Goal: Check status: Check status

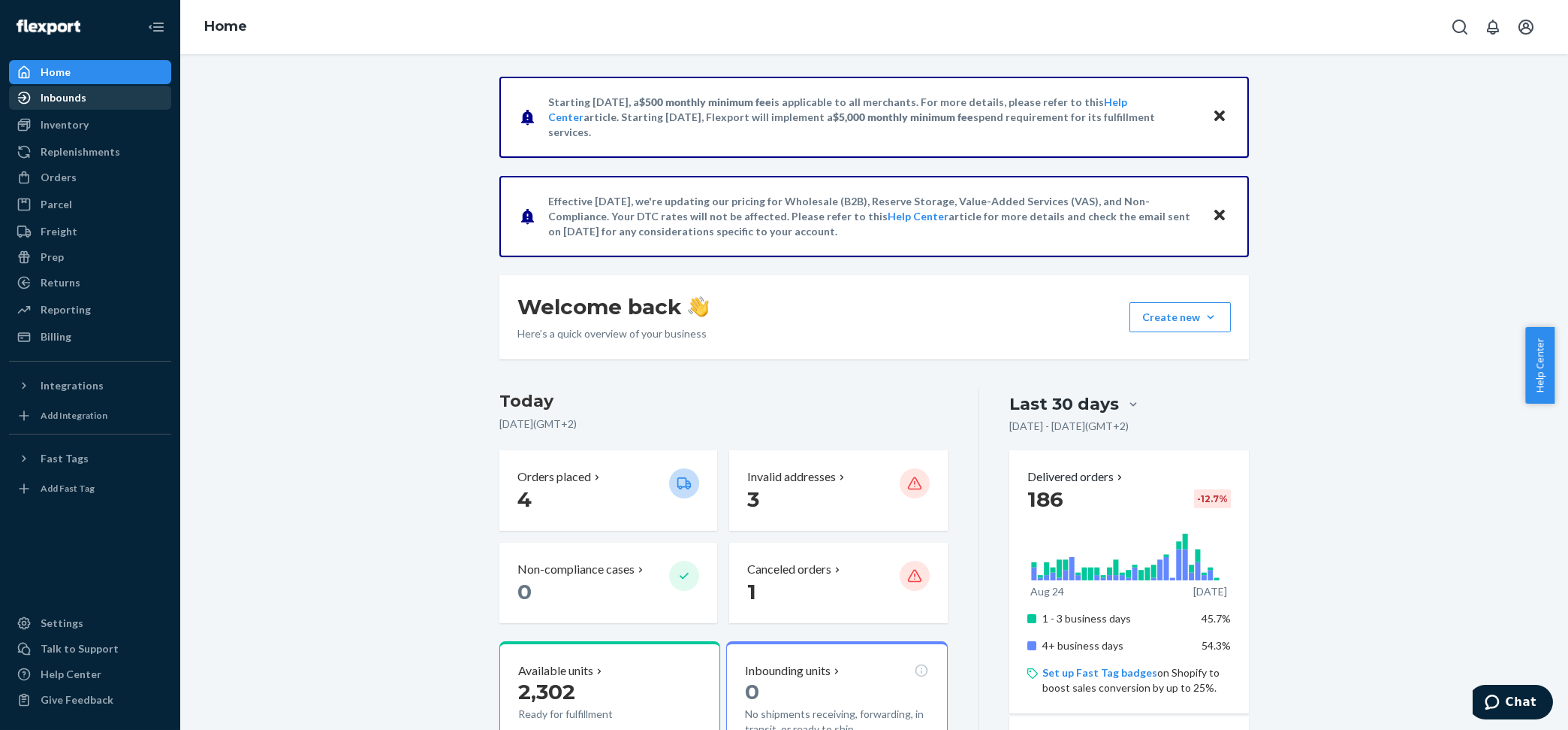
click at [68, 99] on div "Inbounds" at bounding box center [63, 97] width 46 height 15
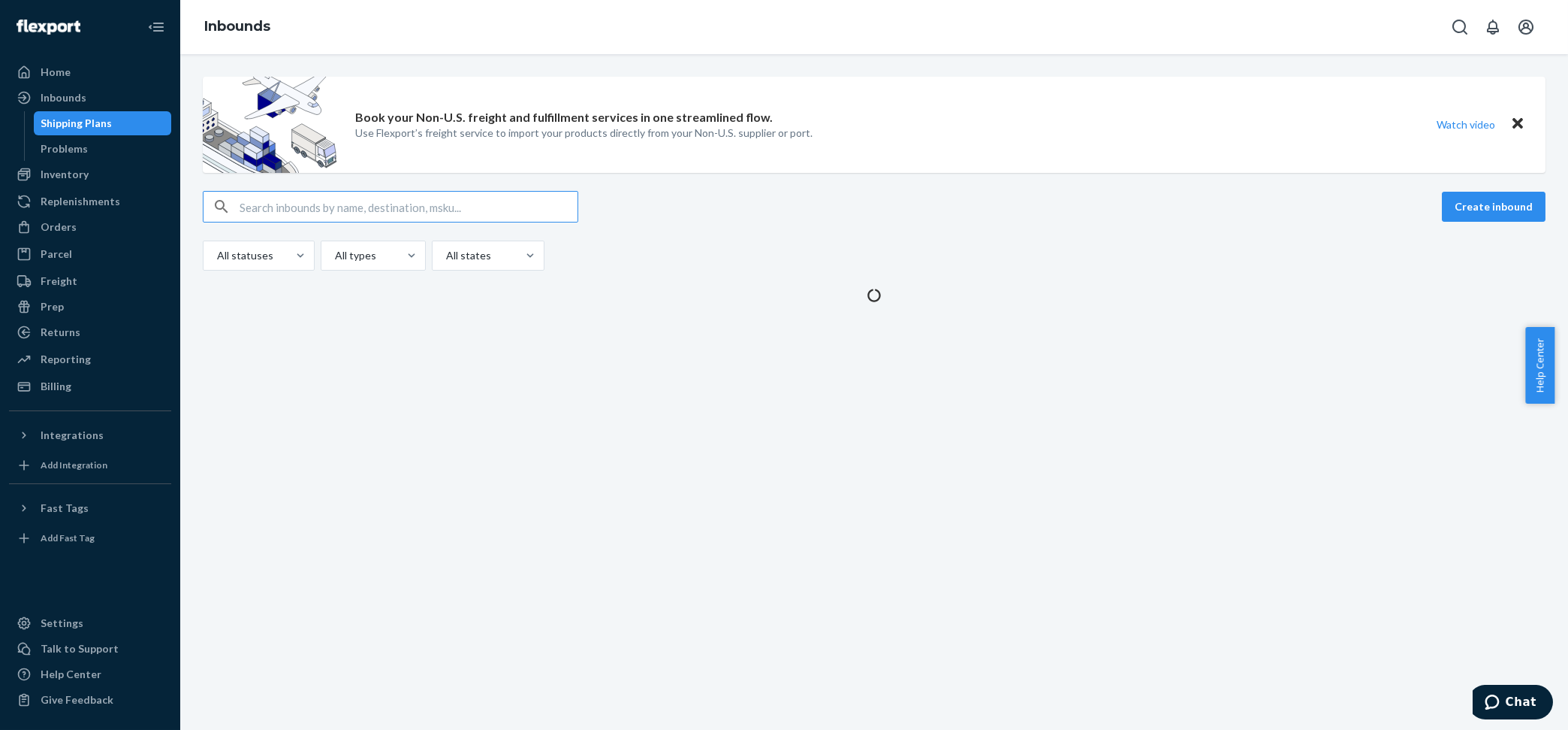
click at [341, 344] on div "Book your Non-U.S. freight and fulfillment services in one streamlined flow. Us…" at bounding box center [874, 392] width 1388 height 676
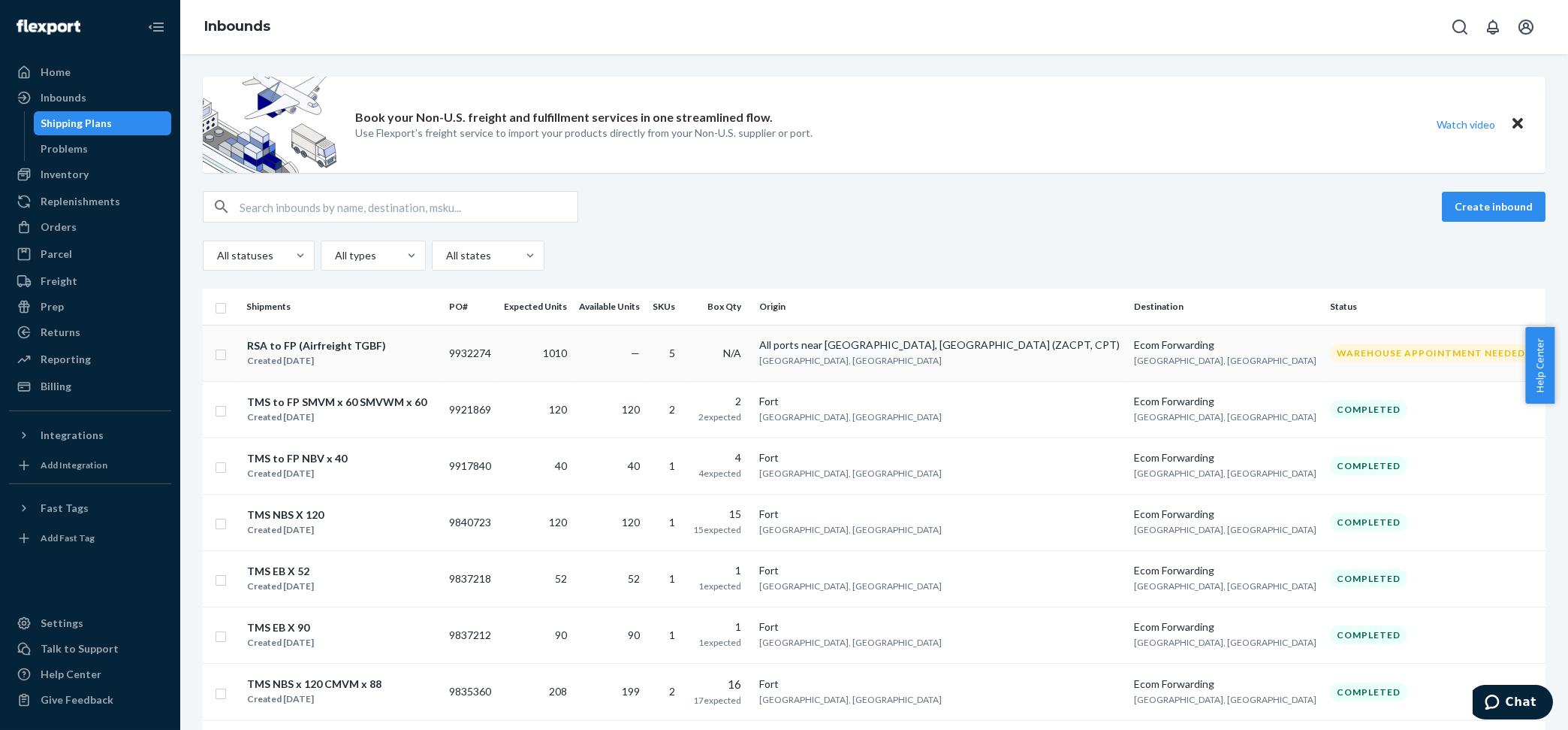
click at [412, 356] on div "RSA to FP (Airfreight TGBF) Created [DATE]" at bounding box center [341, 352] width 191 height 32
click at [412, 356] on div "Book your Non-U.S. freight and fulfillment services in one streamlined flow. Us…" at bounding box center [874, 392] width 1388 height 676
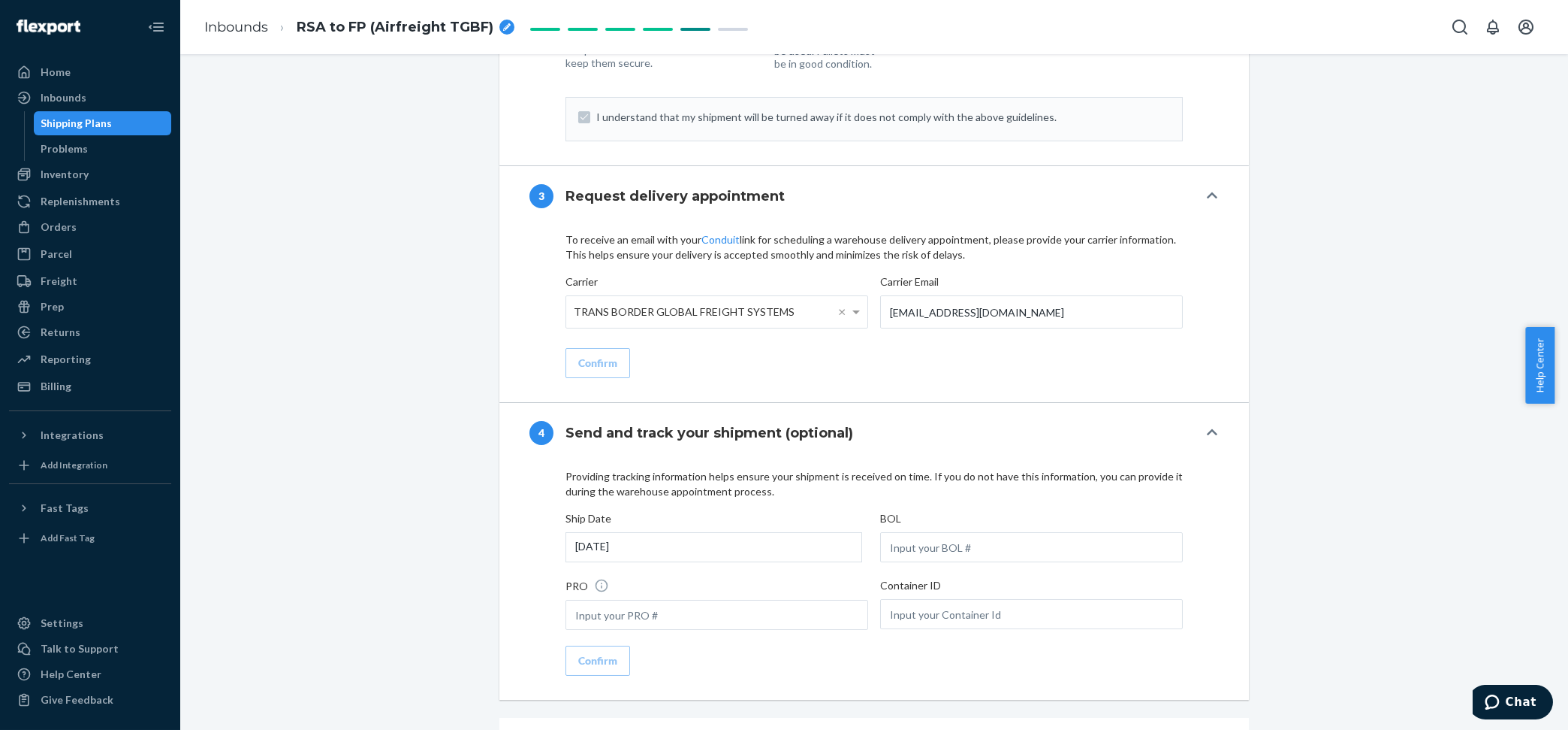
scroll to position [1691, 0]
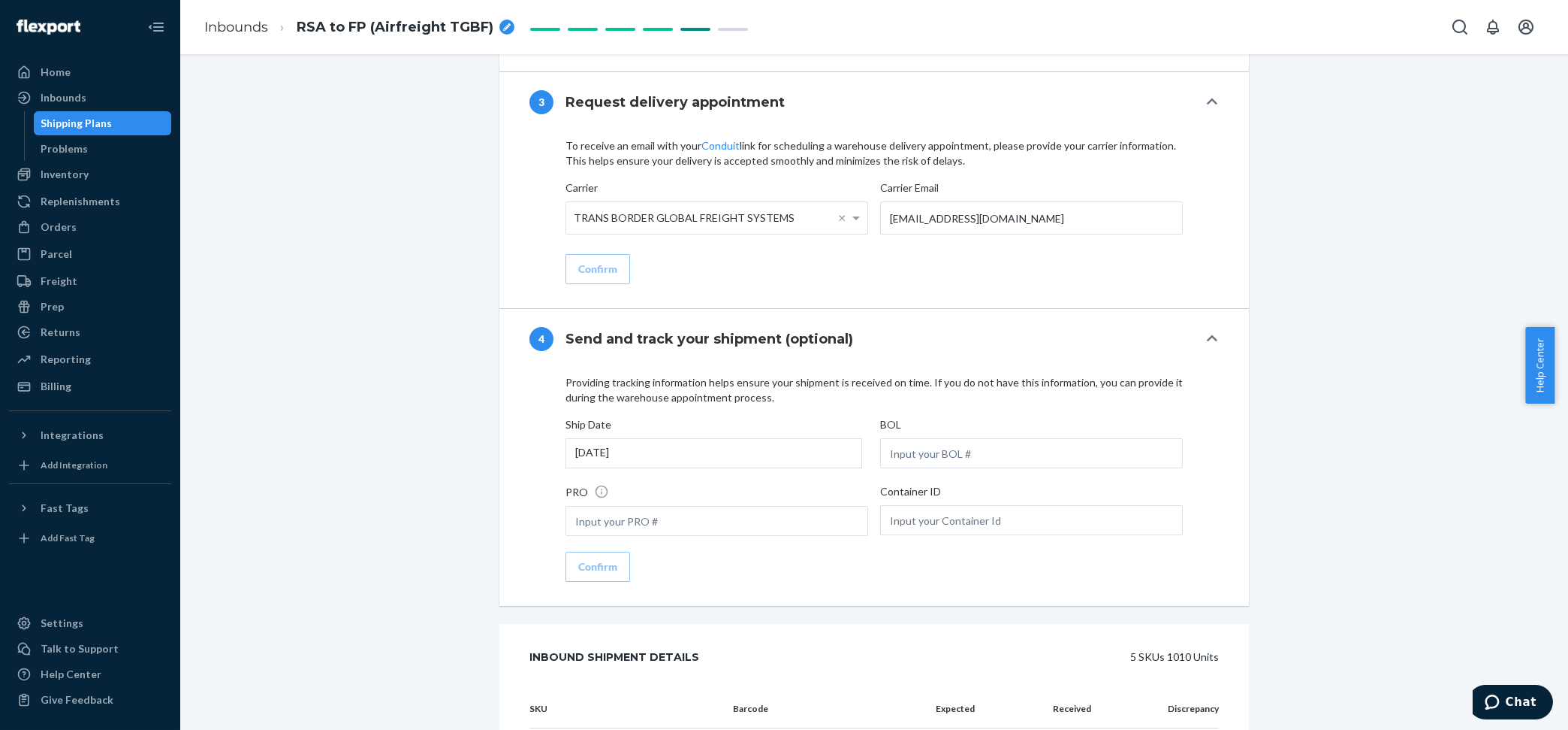
click at [729, 468] on div "[DATE]" at bounding box center [713, 452] width 296 height 30
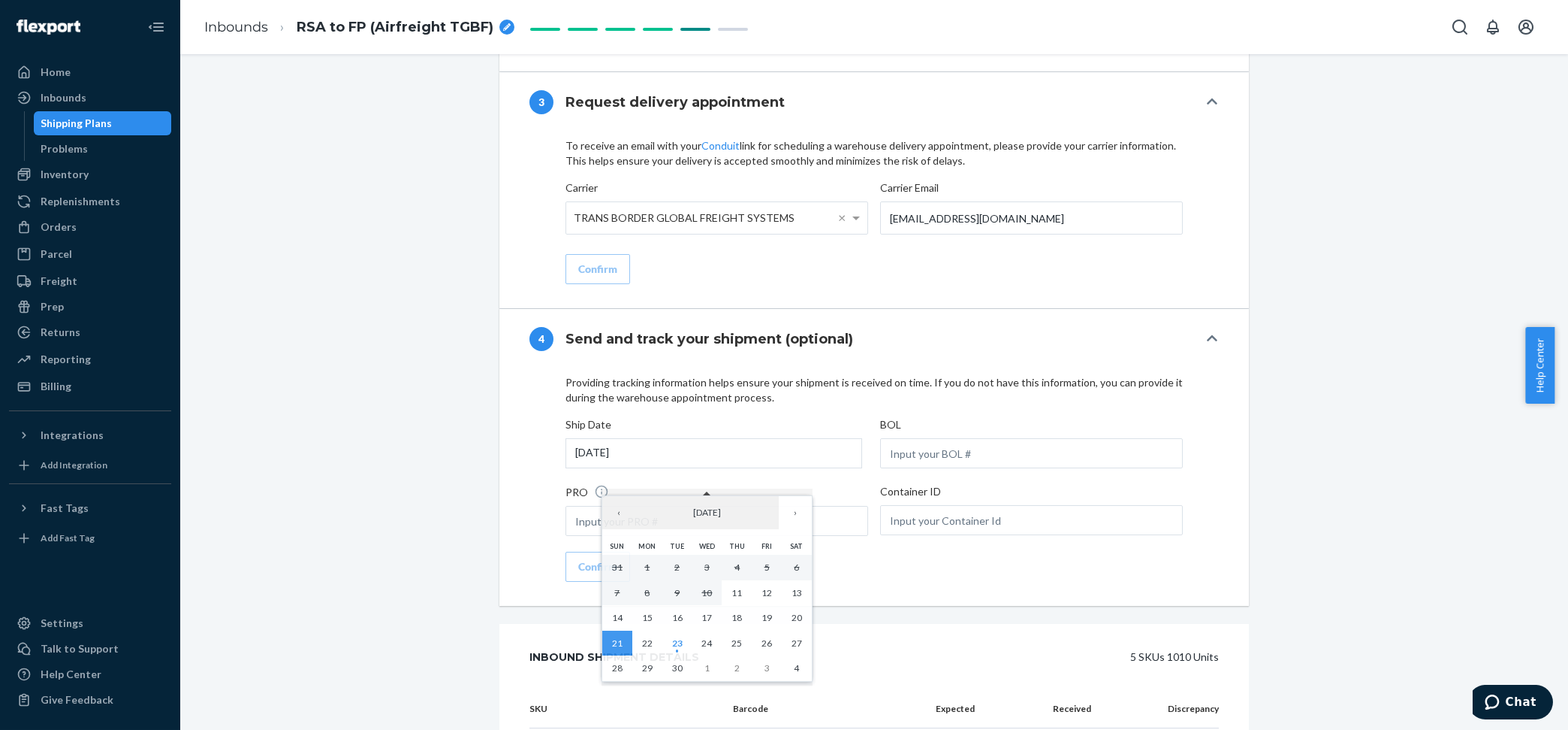
click at [512, 575] on div "Providing tracking information helps ensure your shipment is received on time. …" at bounding box center [874, 487] width 749 height 237
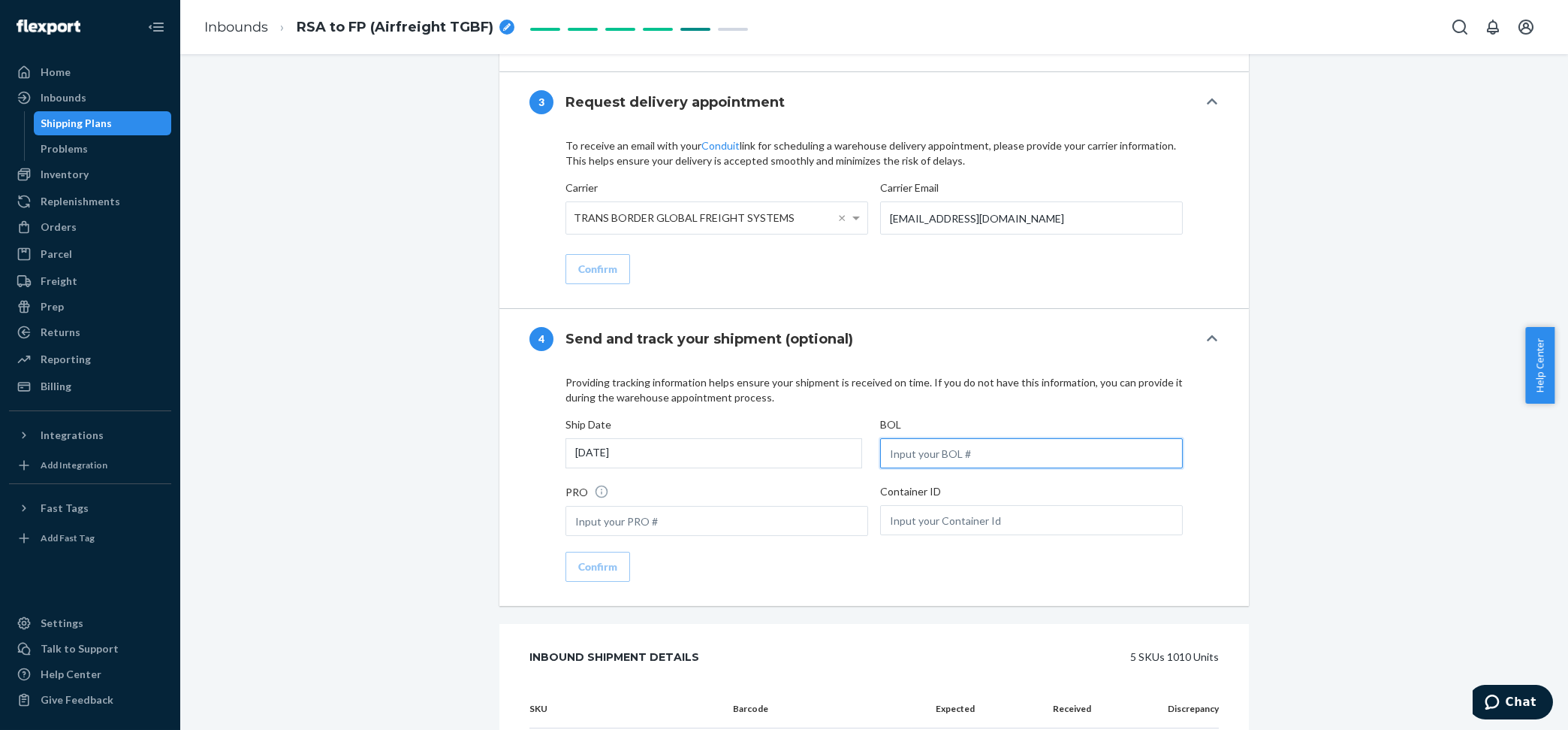
click at [926, 468] on input "text" at bounding box center [1031, 452] width 303 height 30
type input "SAE000540"
click at [1007, 535] on input "text" at bounding box center [1031, 519] width 303 height 30
click at [723, 468] on div "[DATE]" at bounding box center [713, 452] width 296 height 30
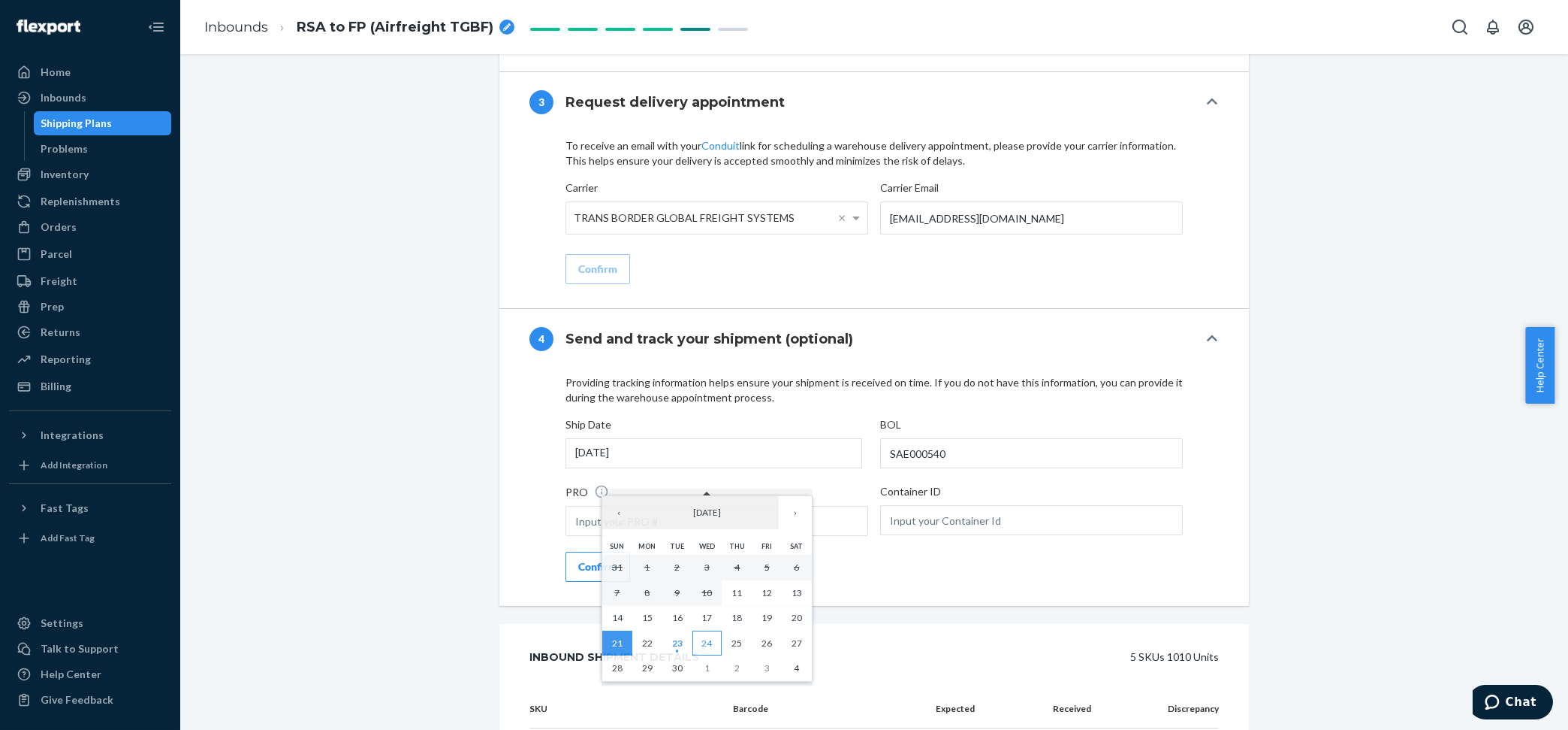
click at [698, 643] on button "24" at bounding box center [707, 643] width 30 height 25
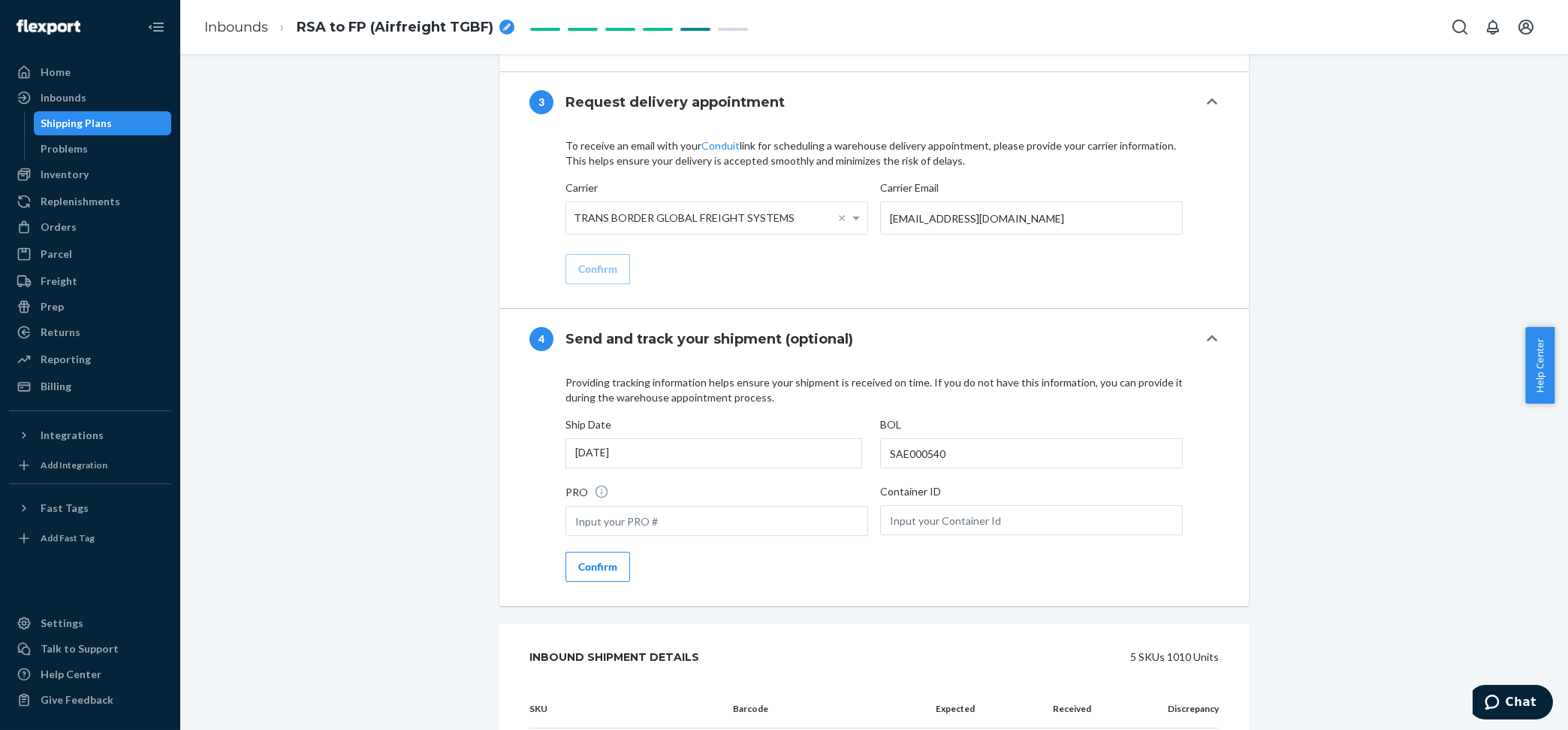
click at [721, 509] on div "PRO" at bounding box center [717, 512] width 303 height 56
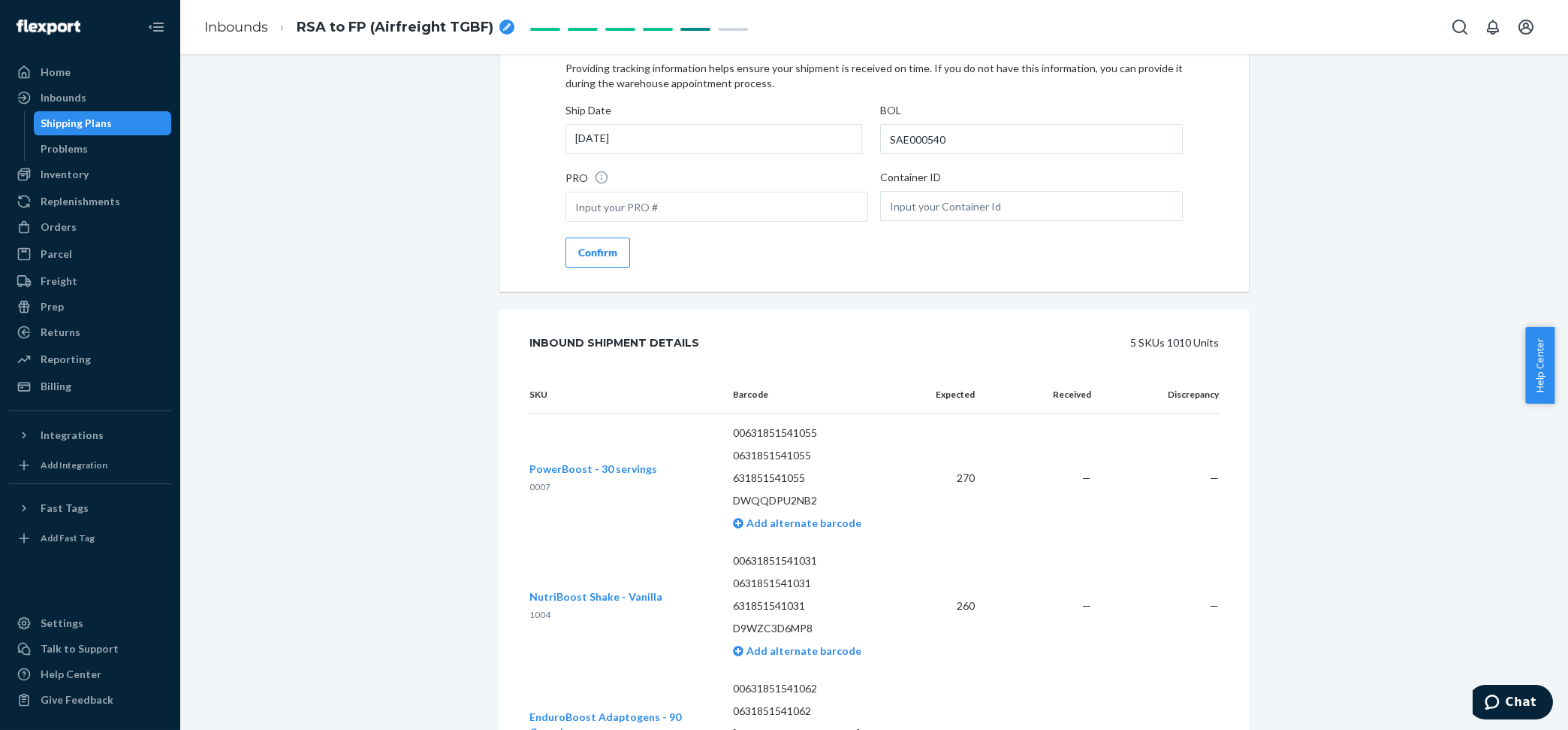
scroll to position [1973, 0]
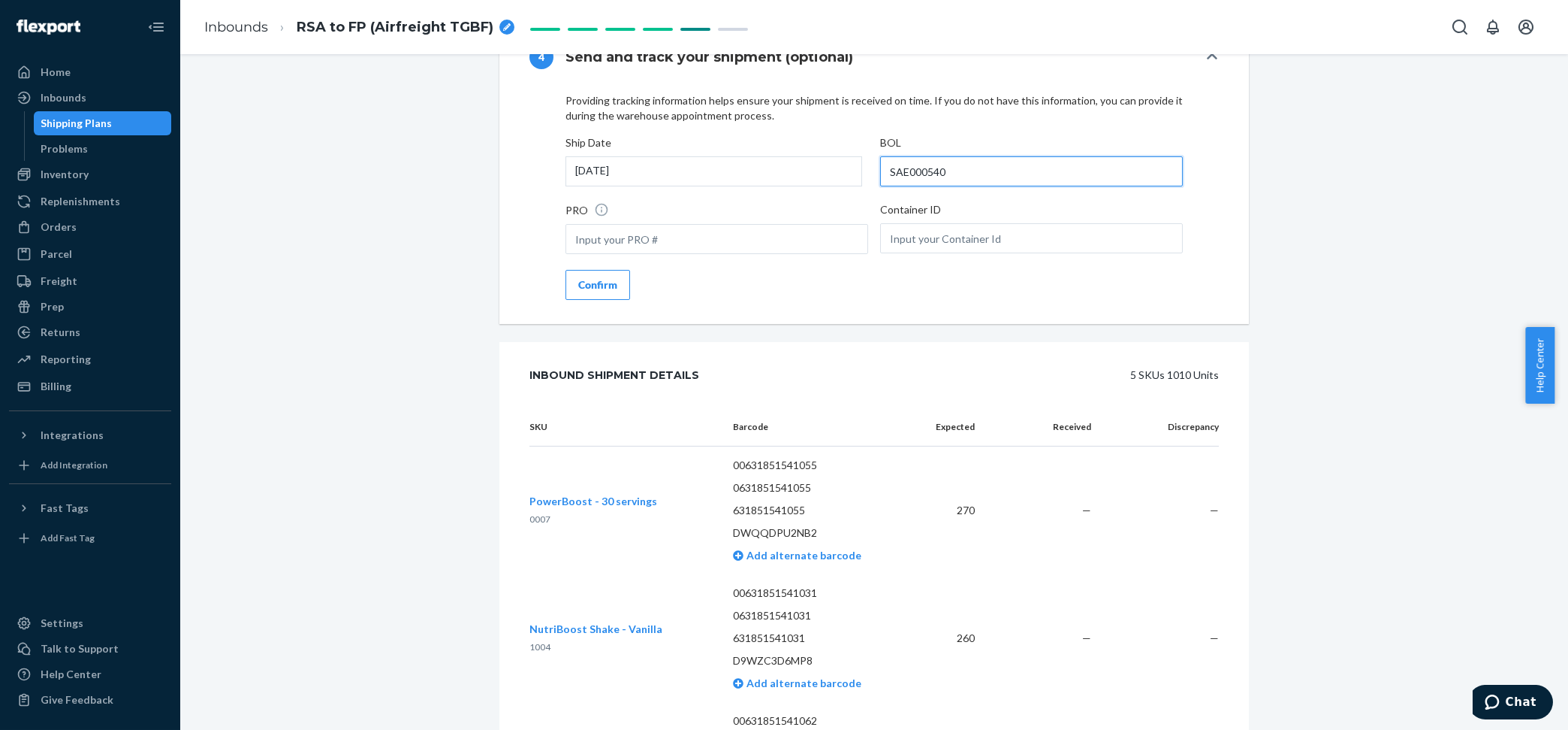
drag, startPoint x: 1032, startPoint y: 200, endPoint x: 758, endPoint y: 196, distance: 274.0
click at [785, 196] on div "Ship Date [DATE] BOL SAE000540 PRO Container ID" at bounding box center [874, 196] width 617 height 123
type input "38323611"
drag, startPoint x: 960, startPoint y: 193, endPoint x: 790, endPoint y: 193, distance: 170.0
click at [790, 193] on div "Ship Date [DATE] BOL 38323611 PRO Container ID" at bounding box center [874, 196] width 617 height 123
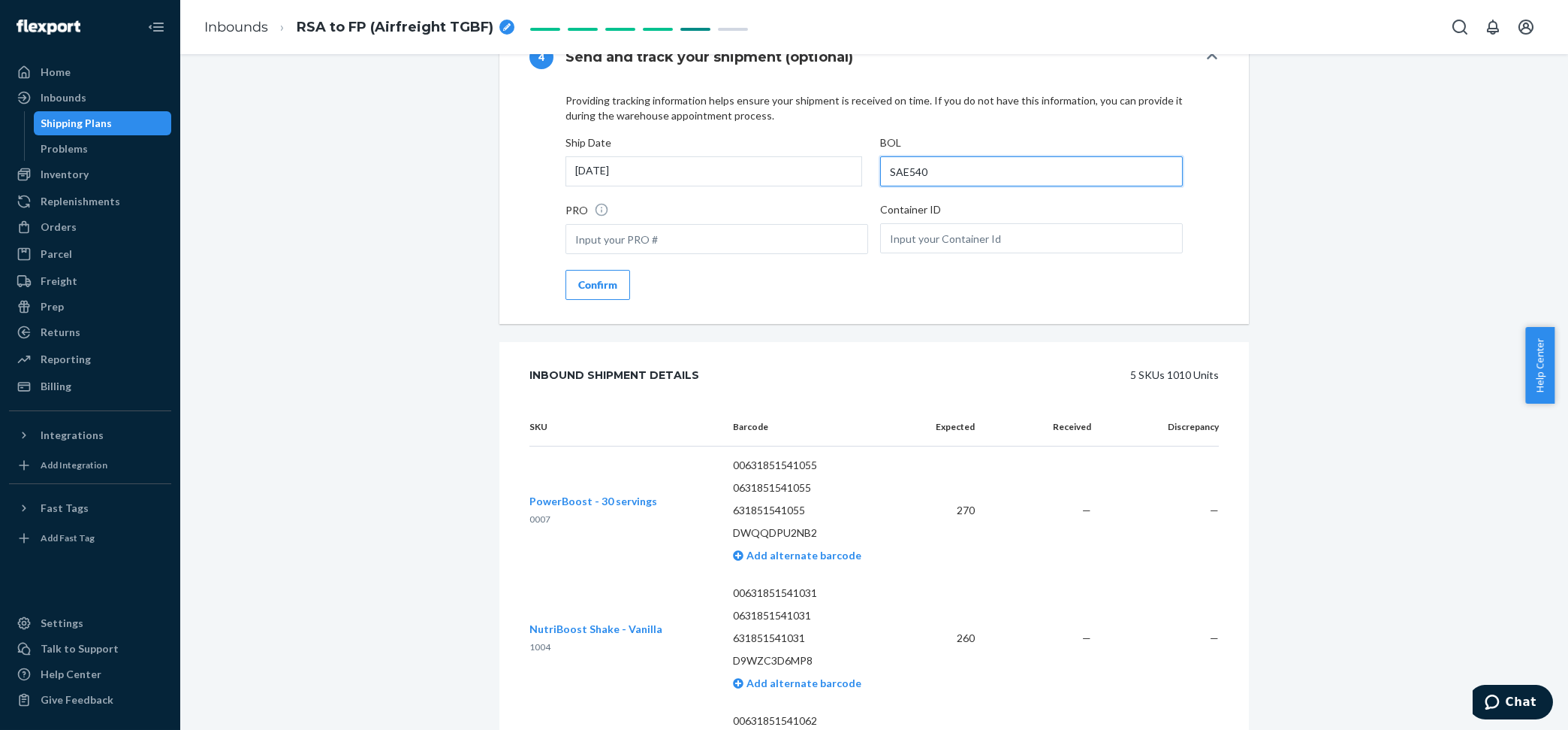
type input "SAE540"
click at [517, 278] on div "Providing tracking information helps ensure your shipment is received on time. …" at bounding box center [874, 205] width 749 height 237
click at [578, 292] on div "Confirm" at bounding box center [597, 285] width 39 height 15
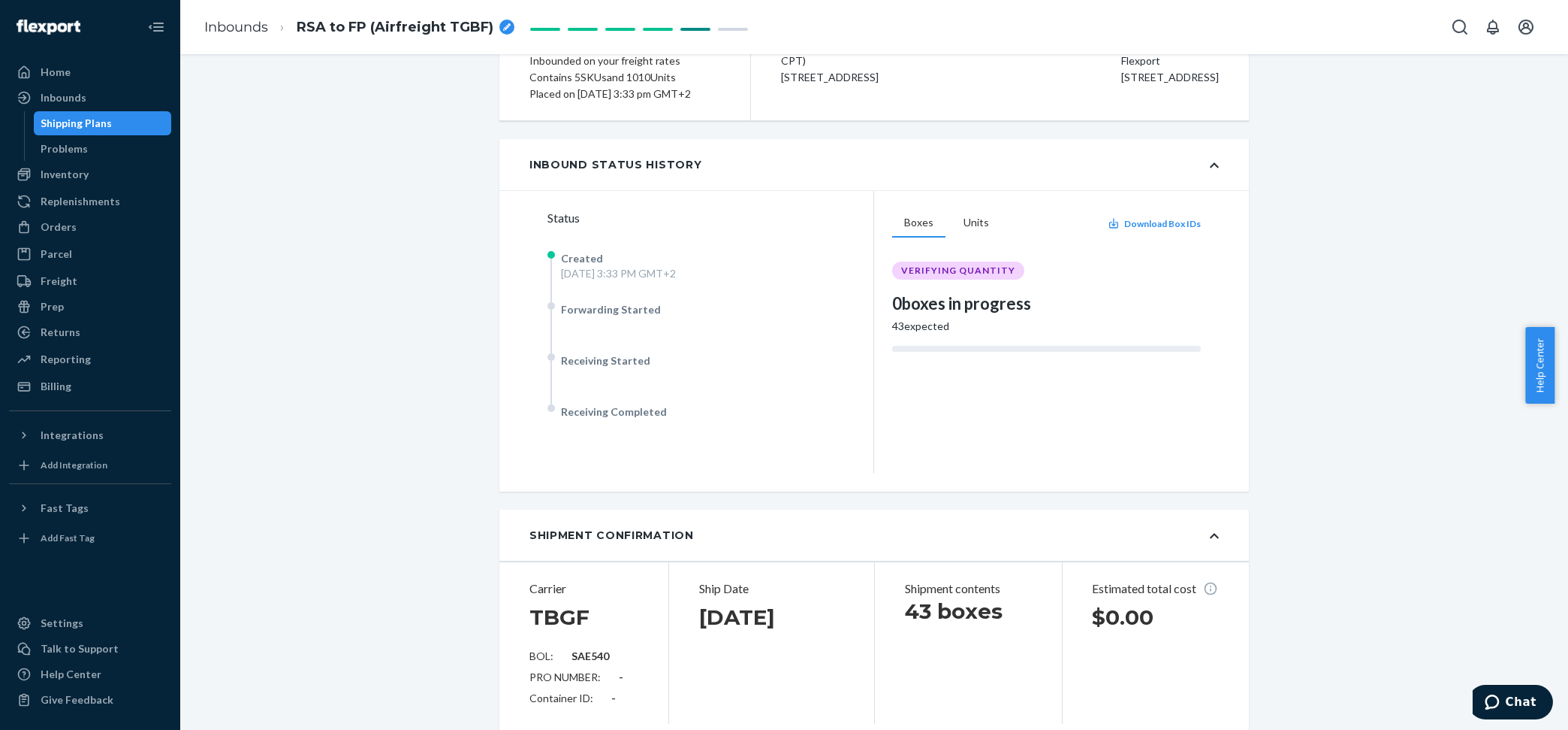
scroll to position [0, 0]
